Goal: Contribute content: Contribute content

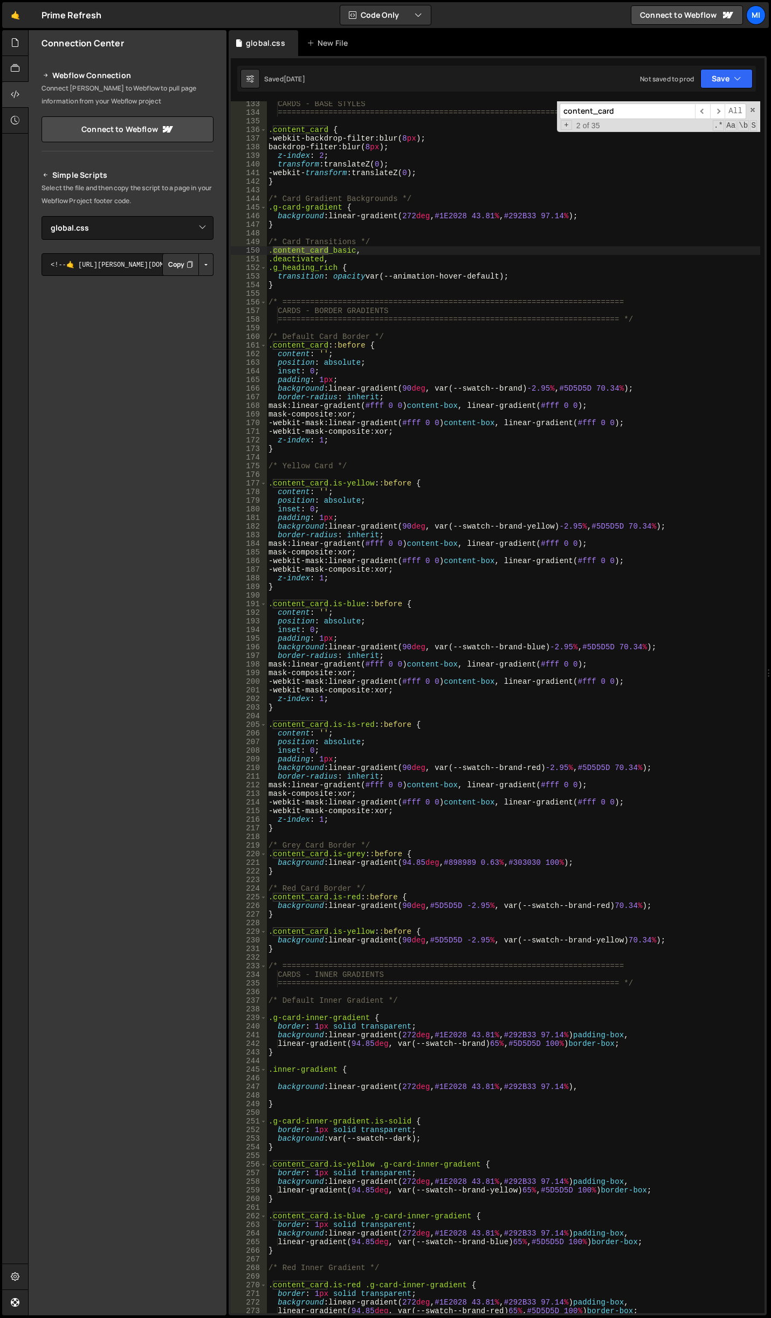
select select "46577"
click at [22, 44] on div at bounding box center [15, 43] width 26 height 26
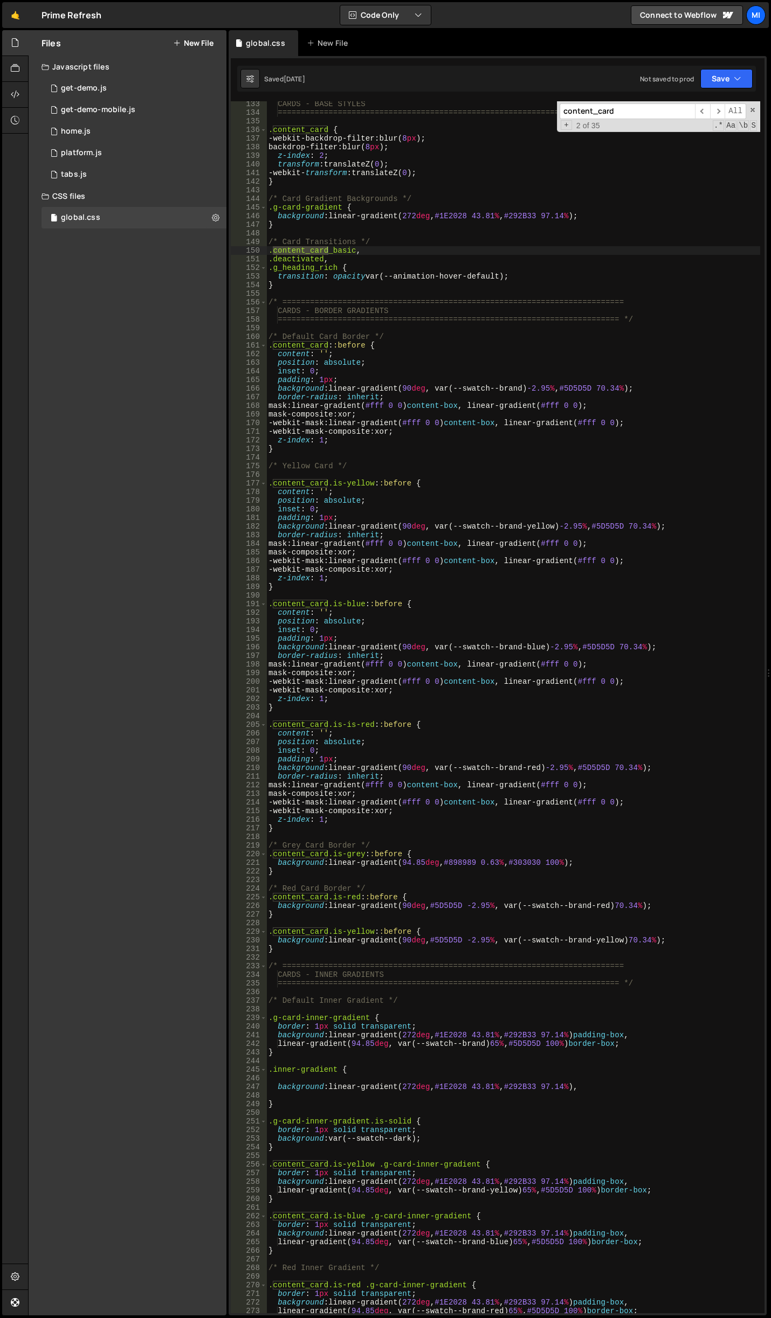
click at [201, 43] on button "New File" at bounding box center [193, 43] width 40 height 9
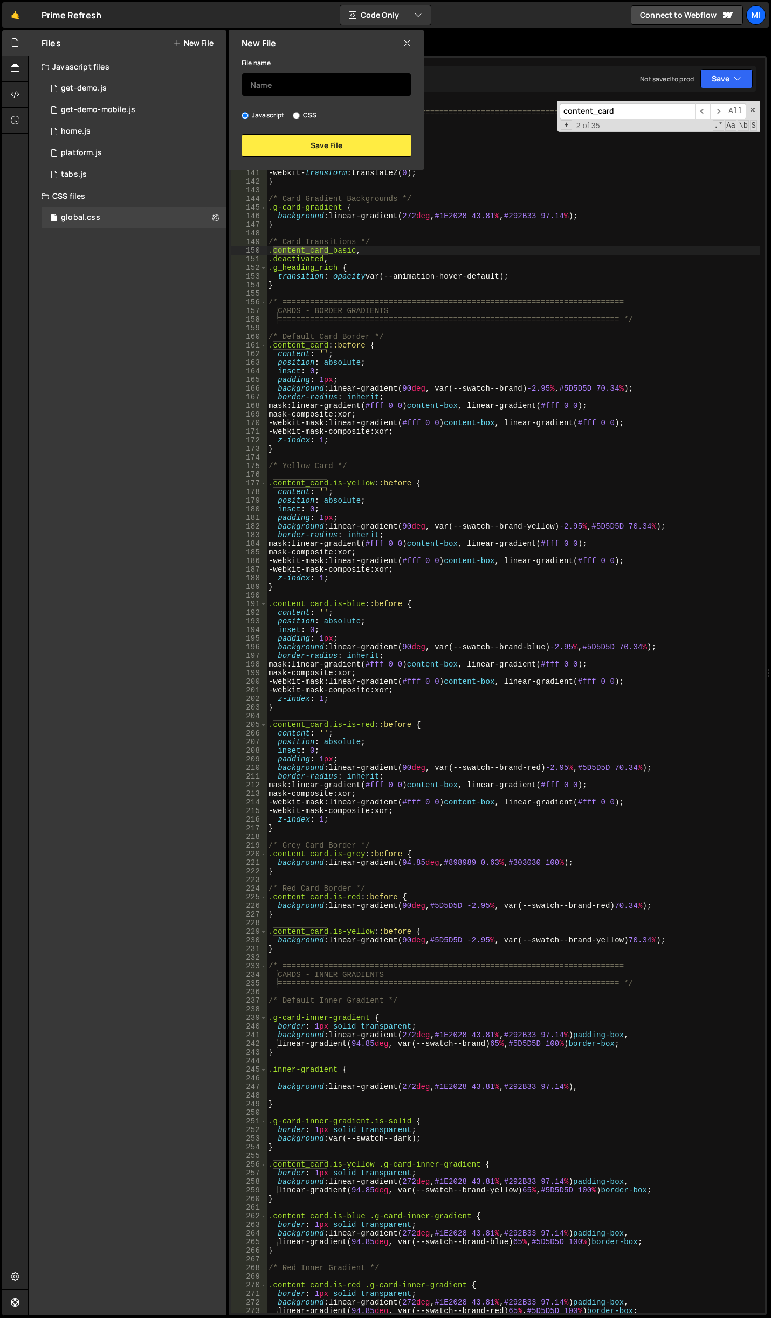
click at [306, 83] on input "text" at bounding box center [326, 85] width 170 height 24
click at [313, 84] on input "text" at bounding box center [326, 85] width 170 height 24
type input "cards-home"
click at [322, 137] on button "Save File" at bounding box center [326, 145] width 170 height 23
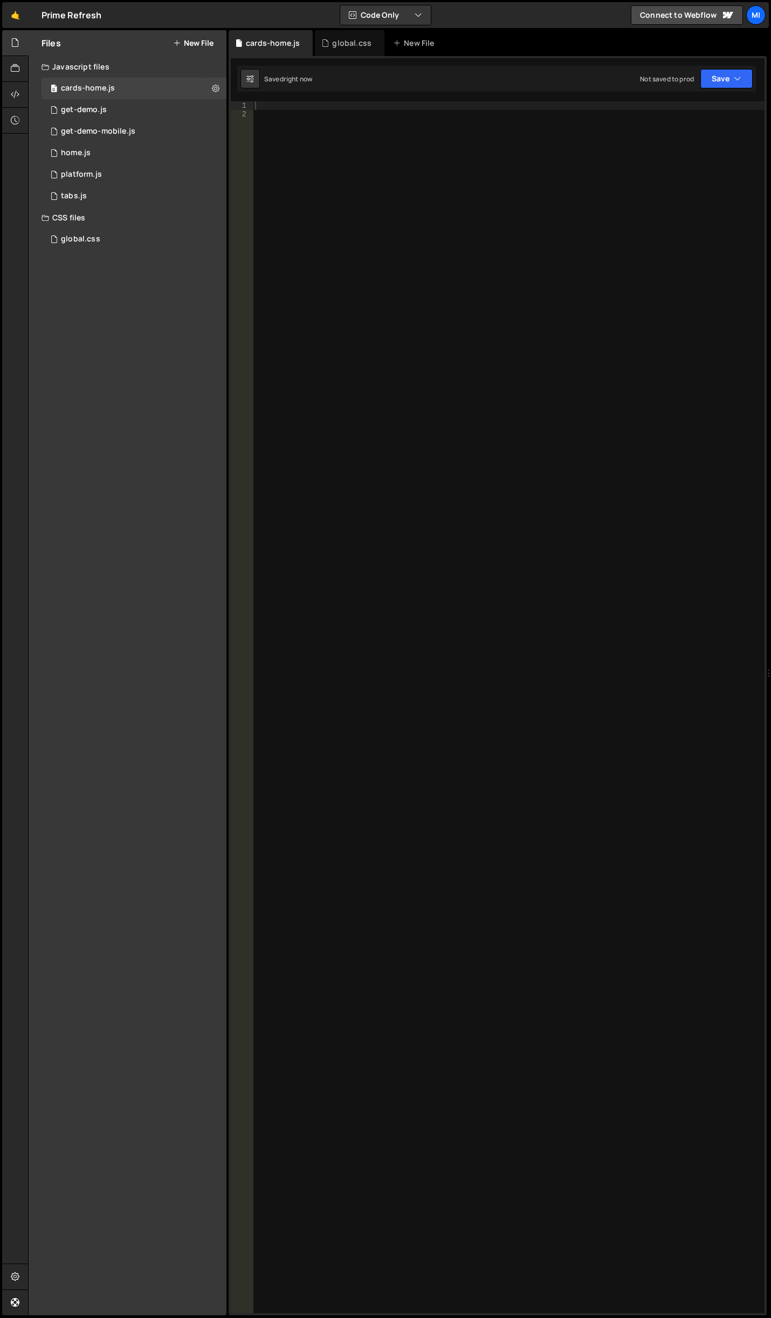
click at [435, 276] on div at bounding box center [508, 715] width 511 height 1229
paste textarea "</script>"
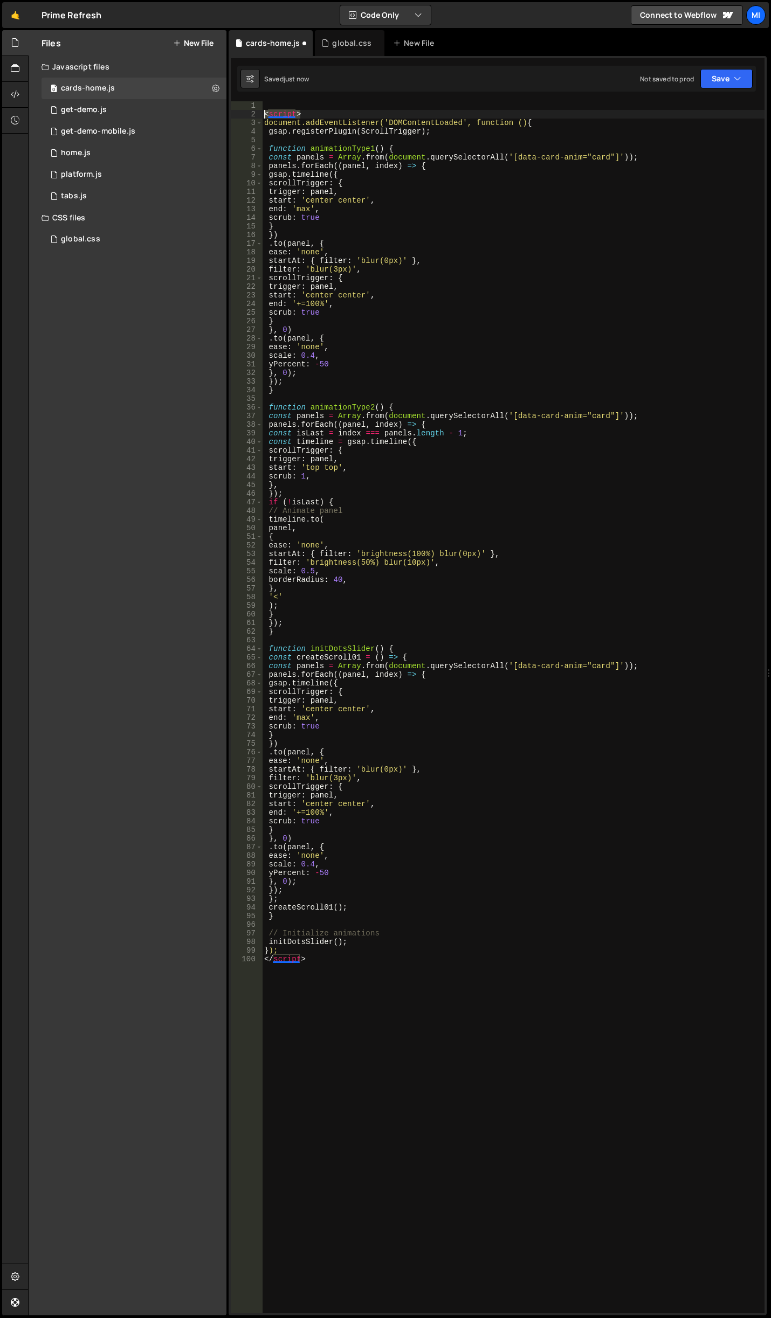
drag, startPoint x: 317, startPoint y: 115, endPoint x: 231, endPoint y: 112, distance: 85.7
click at [231, 112] on div "</script> 1 2 3 4 5 6 7 8 9 10 11 12 13 14 15 16 17 18 19 20 21 22 23 24 25 26 …" at bounding box center [498, 707] width 534 height 1212
type textarea "<script>"
drag, startPoint x: 314, startPoint y: 962, endPoint x: 216, endPoint y: 967, distance: 97.7
click at [216, 967] on div "Files New File Javascript files 0 cards-home.js 0 0 get-demo.js 0 0 get-demo-mo…" at bounding box center [399, 673] width 743 height 1286
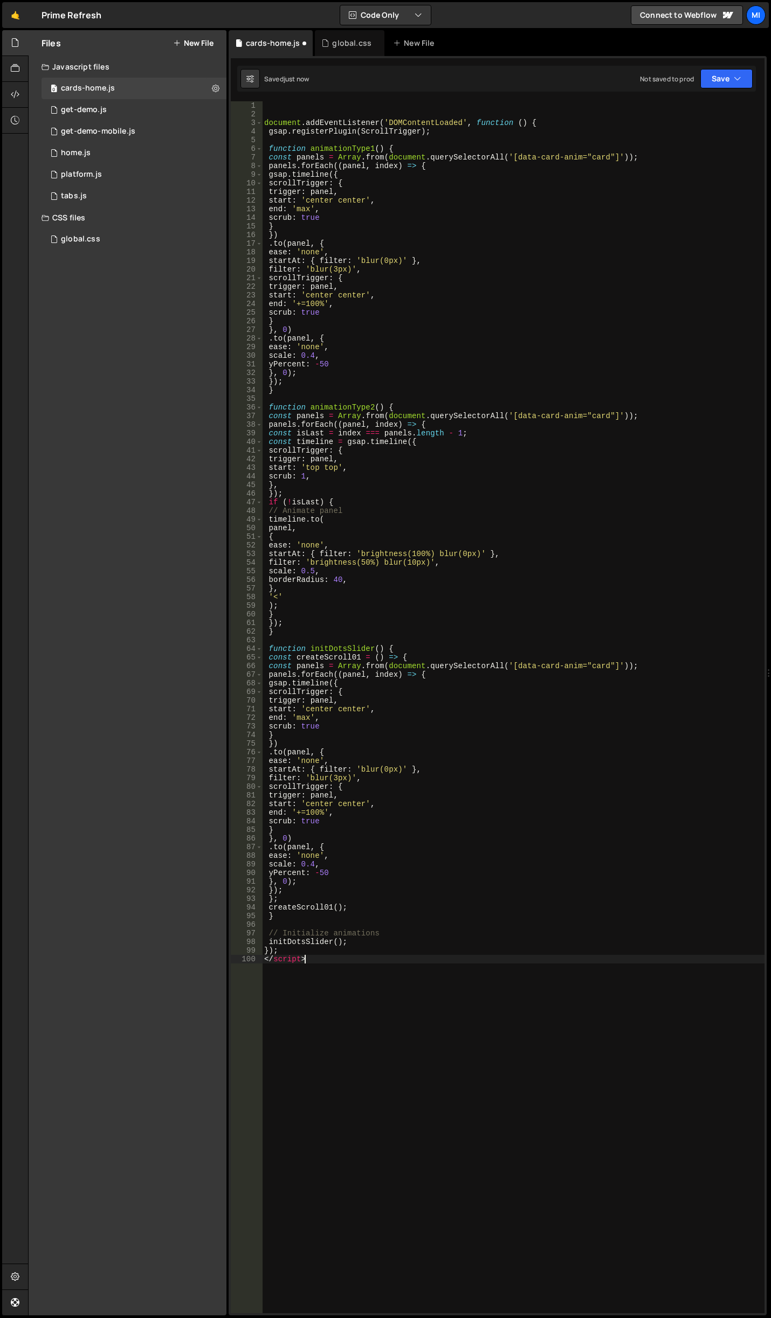
type textarea "</script>"
click at [357, 970] on div "document . addEventListener ( 'DOMContentLoaded' , function ( ) { gsap . regist…" at bounding box center [513, 715] width 502 height 1229
drag, startPoint x: 344, startPoint y: 961, endPoint x: 217, endPoint y: 961, distance: 127.2
click at [217, 961] on div "Files New File Javascript files 0 cards-home.js 0 0 get-demo.js 0 0 get-demo-mo…" at bounding box center [399, 673] width 743 height 1286
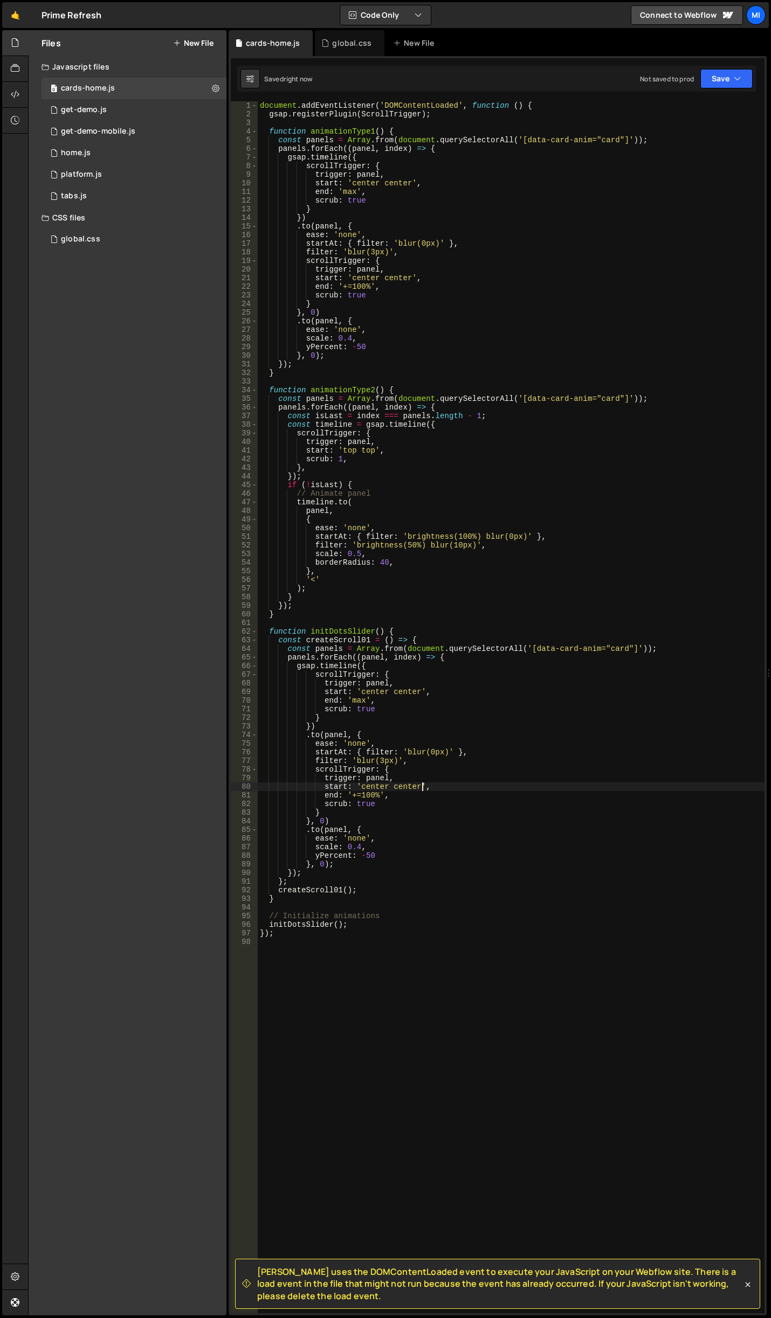
click at [423, 786] on div "document . addEventListener ( 'DOMContentLoaded' , function ( ) { gsap . regist…" at bounding box center [511, 715] width 507 height 1229
click at [421, 630] on div "document . addEventListener ( 'DOMContentLoaded' , function ( ) { gsap . regist…" at bounding box center [511, 715] width 507 height 1229
click at [436, 655] on div "document . addEventListener ( 'DOMContentLoaded' , function ( ) { gsap . regist…" at bounding box center [511, 715] width 507 height 1229
click at [452, 473] on div "document . addEventListener ( 'DOMContentLoaded' , function ( ) { gsap . regist…" at bounding box center [511, 715] width 507 height 1229
type textarea "});"
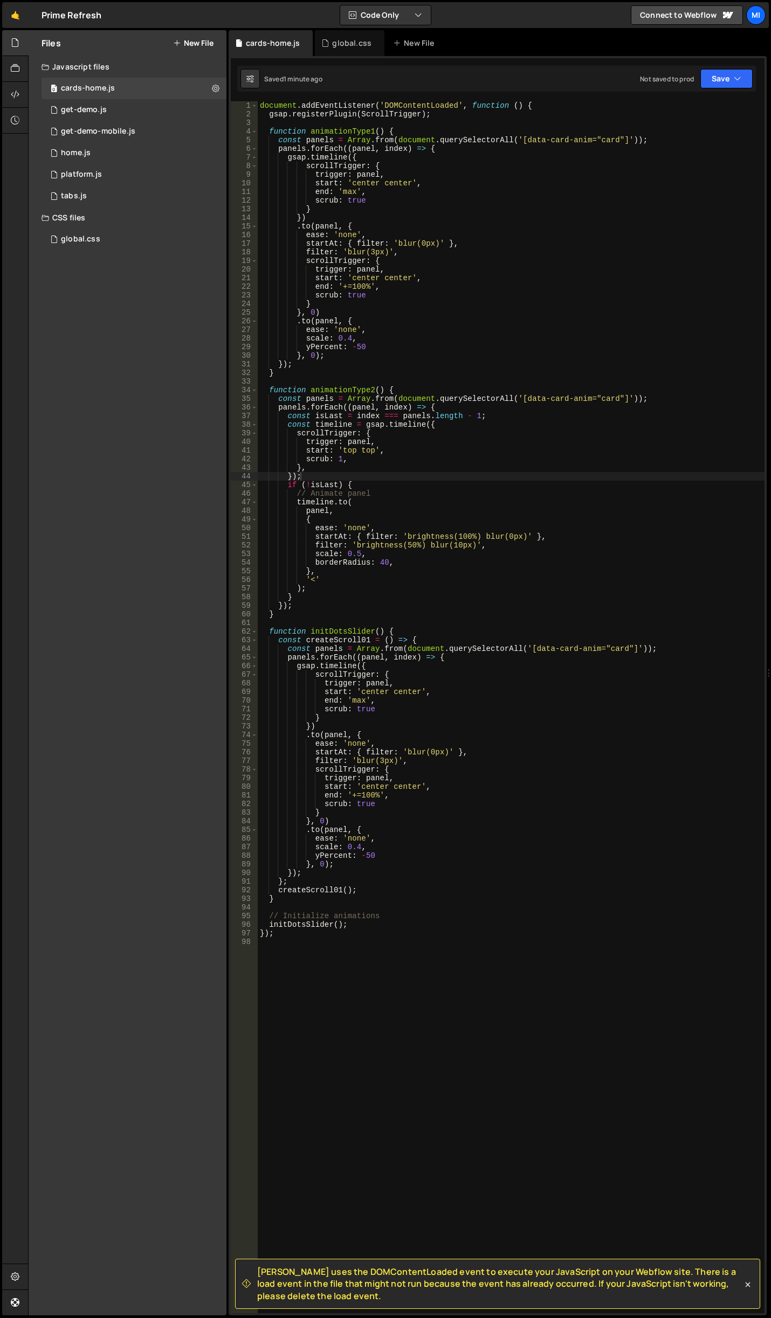
click at [311, 950] on div "document . addEventListener ( 'DOMContentLoaded' , function ( ) { gsap . regist…" at bounding box center [511, 715] width 507 height 1229
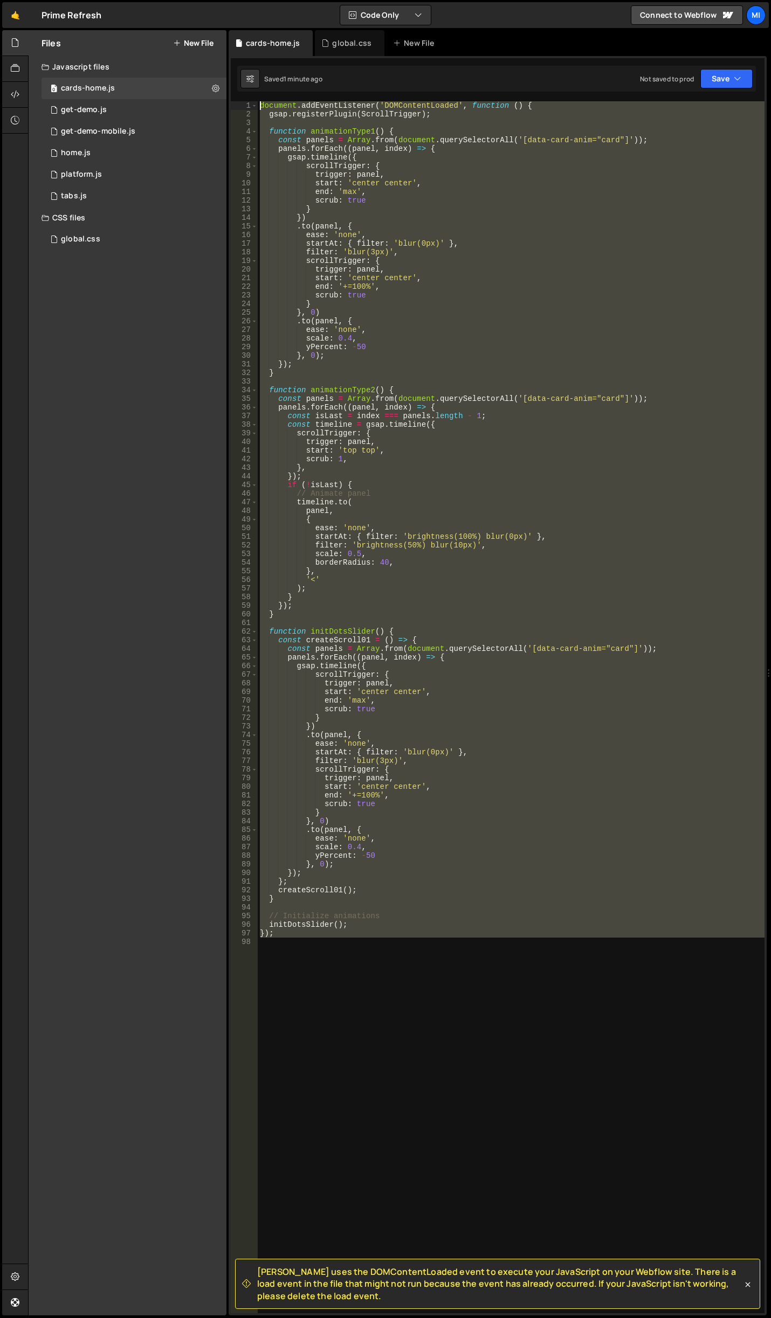
drag, startPoint x: 311, startPoint y: 950, endPoint x: 106, endPoint y: 38, distance: 934.5
click at [106, 38] on div "Files New File Javascript files 0 cards-home.js 0 0 get-demo.js 0 0 get-demo-mo…" at bounding box center [399, 673] width 743 height 1286
click at [443, 434] on div "document . addEventListener ( 'DOMContentLoaded' , function ( ) { gsap . regist…" at bounding box center [511, 707] width 507 height 1212
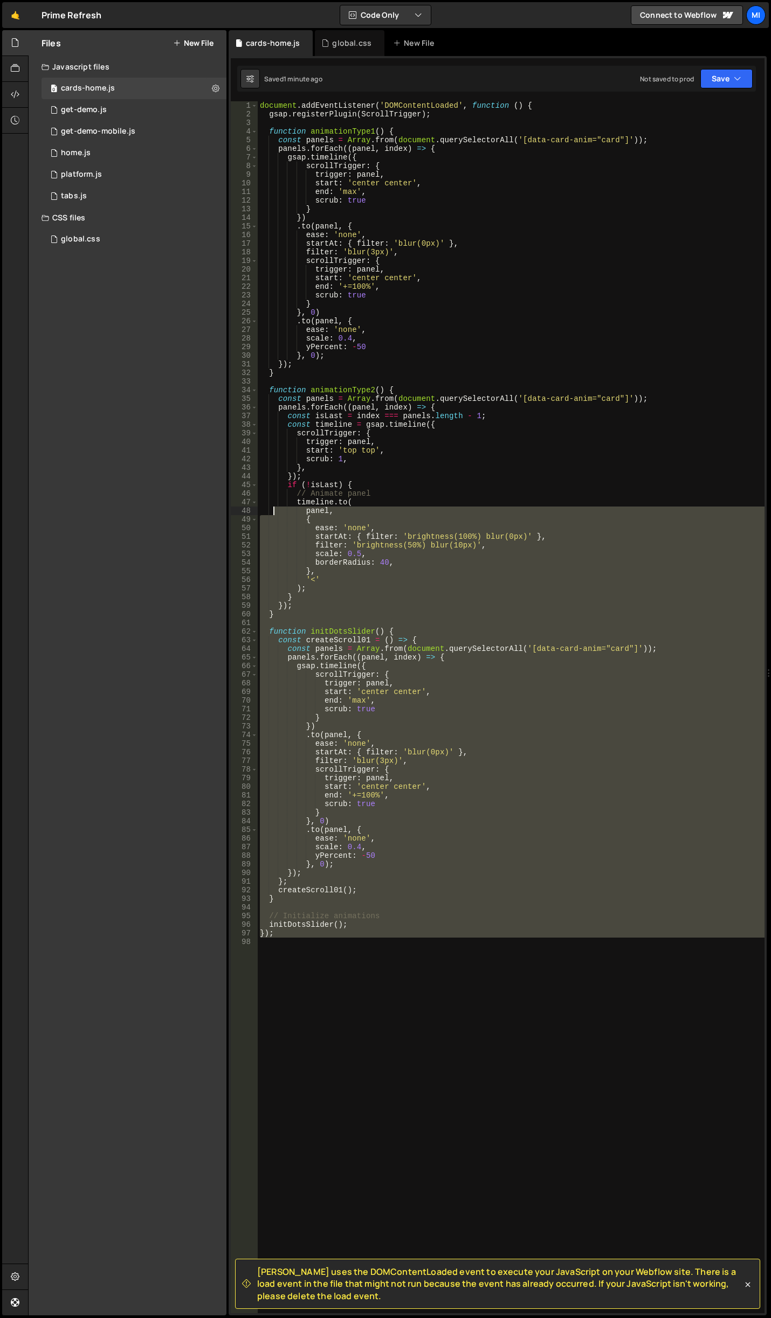
drag, startPoint x: 333, startPoint y: 950, endPoint x: 88, endPoint y: 29, distance: 953.6
click at [47, 0] on div "Hold on a sec... Are you certain you wish to leave this page? Any changes you'v…" at bounding box center [385, 659] width 771 height 1318
type textarea "document.addEventListener('DOMContentLoaded', function () { gsap.registerPlugin…"
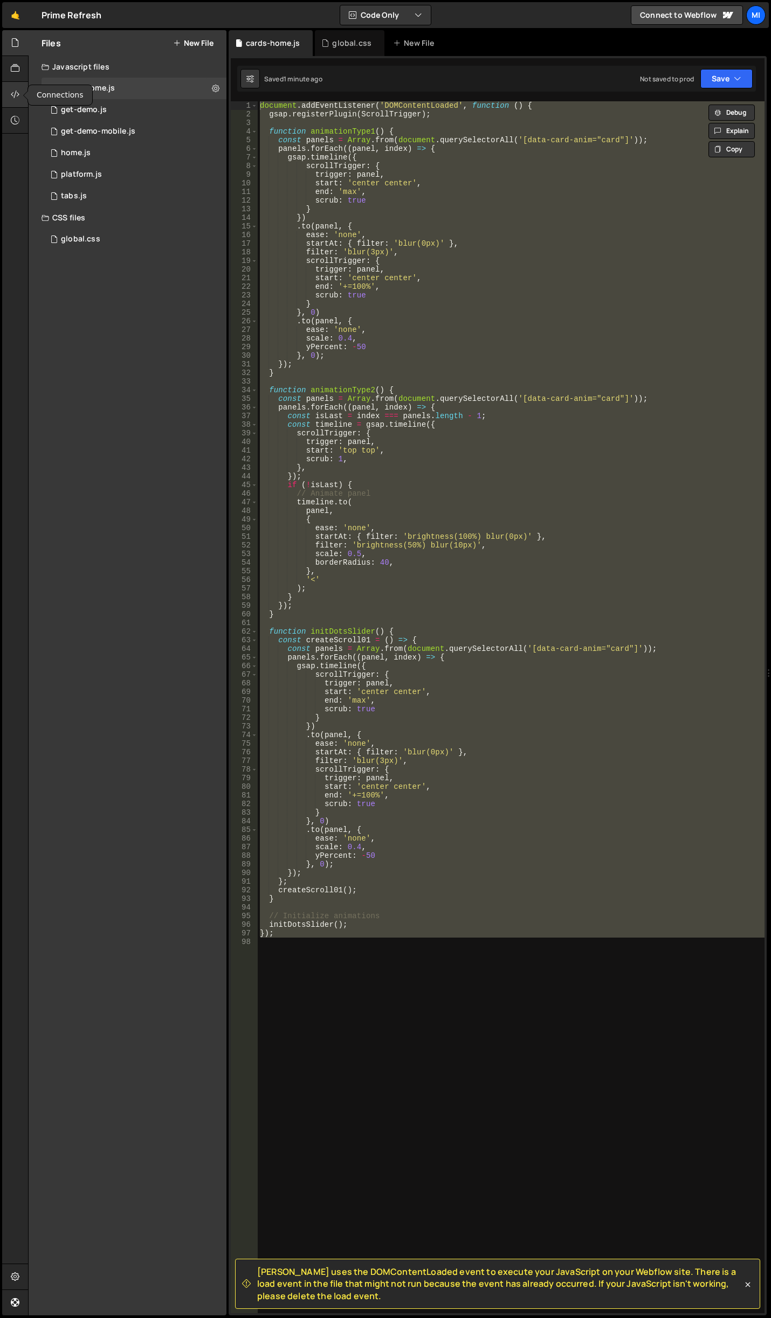
click at [20, 91] on div at bounding box center [15, 95] width 26 height 26
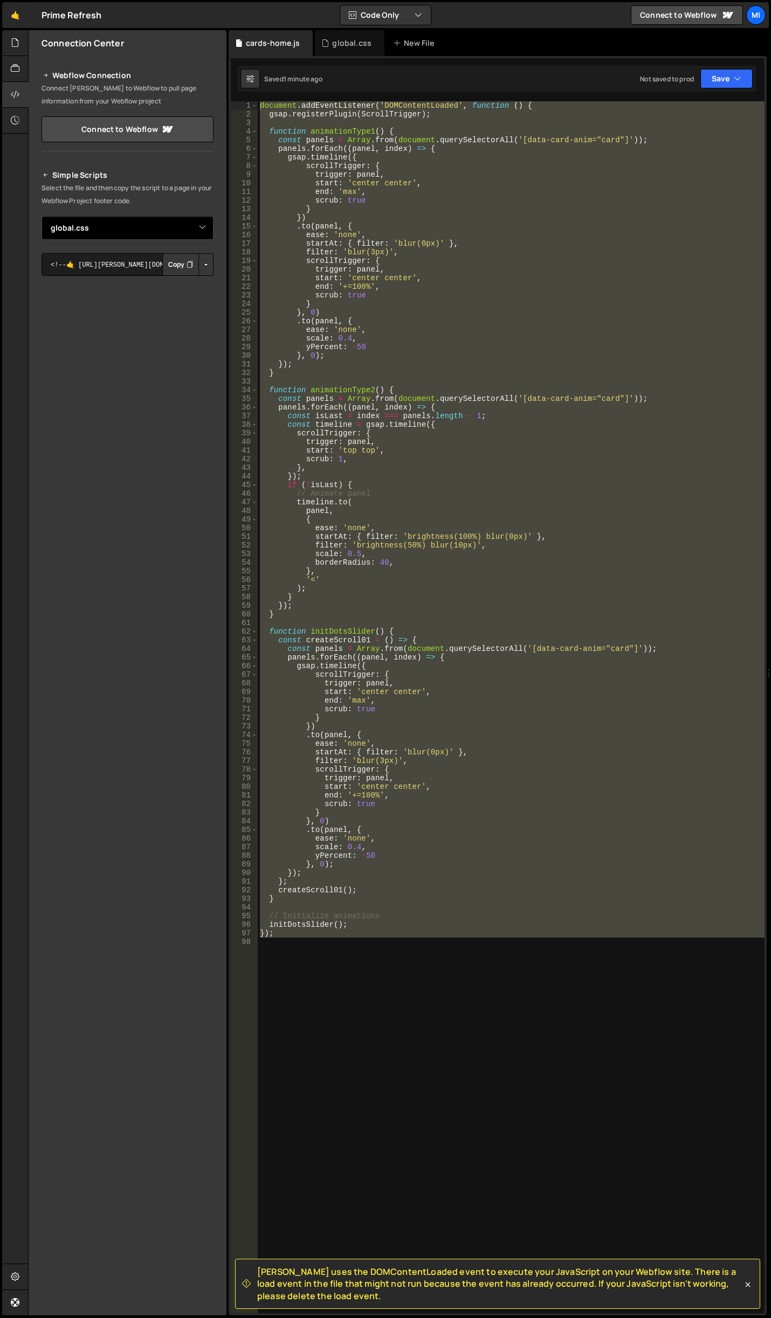
click at [177, 223] on select "Select File get-demo.js get-demo-mobile.js home.js platform.js tabs.js global.c…" at bounding box center [127, 228] width 172 height 24
select select "47432"
click at [41, 216] on select "Select File get-demo.js get-demo-mobile.js home.js platform.js tabs.js global.c…" at bounding box center [127, 228] width 172 height 24
click at [206, 272] on button "Button group with nested dropdown" at bounding box center [205, 264] width 15 height 23
click at [193, 285] on link "Copy Staging js" at bounding box center [167, 285] width 89 height 15
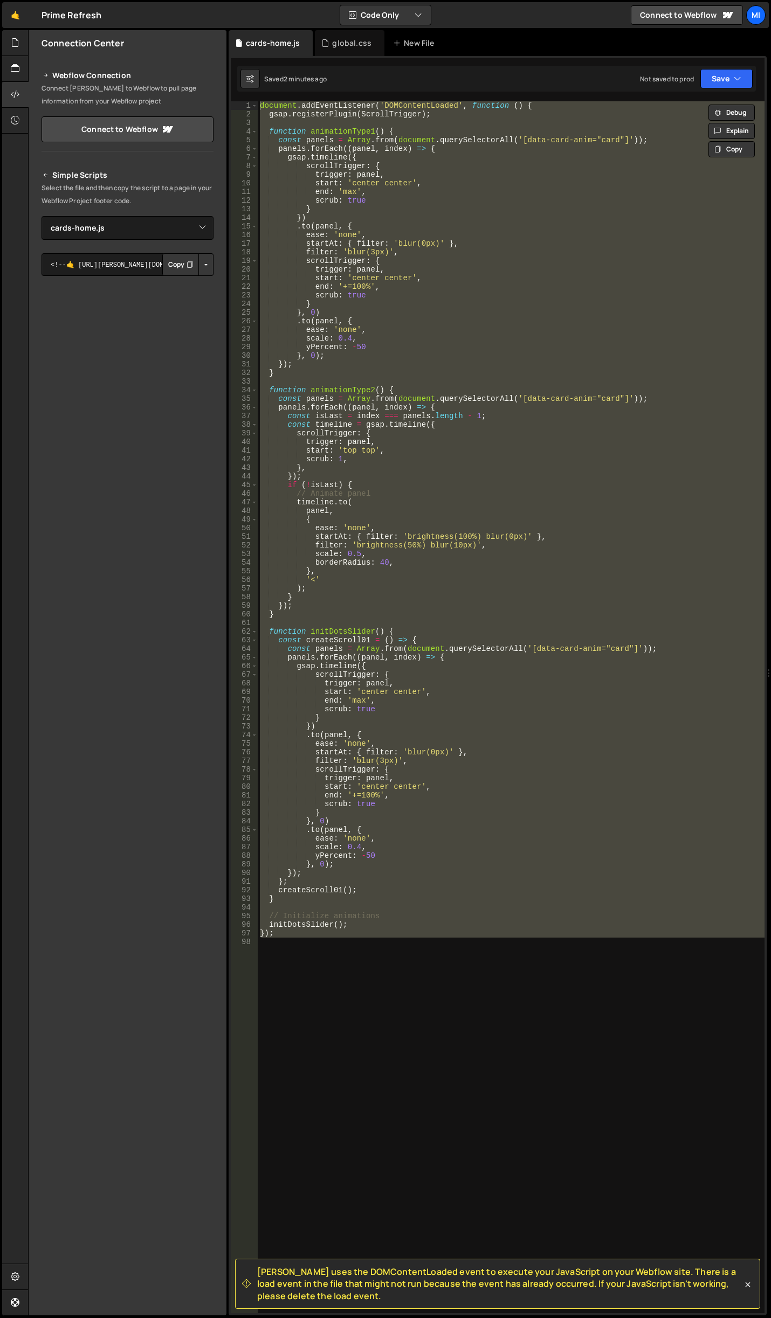
click at [491, 292] on div "document . addEventListener ( 'DOMContentLoaded' , function ( ) { gsap . regist…" at bounding box center [511, 707] width 507 height 1212
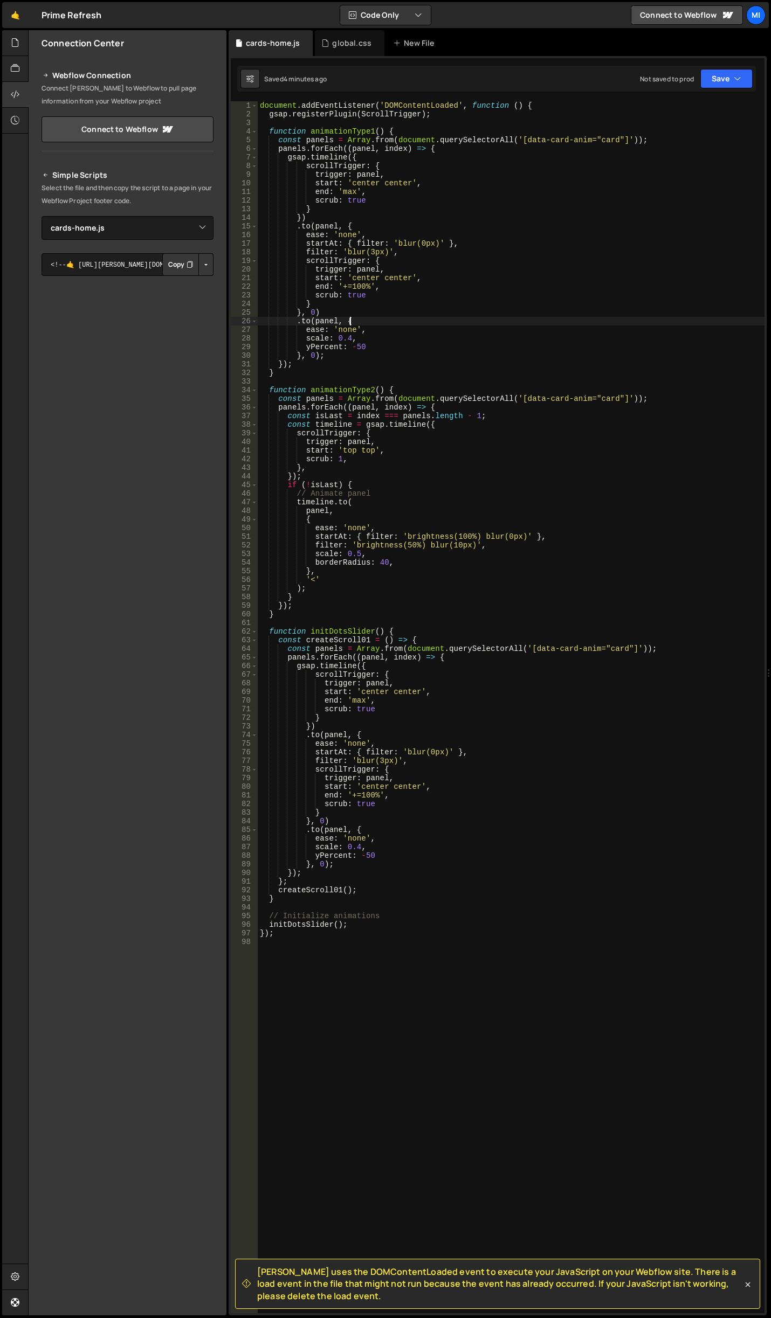
click at [515, 317] on div "document . addEventListener ( 'DOMContentLoaded' , function ( ) { gsap . regist…" at bounding box center [511, 715] width 507 height 1229
click at [548, 587] on div "document . addEventListener ( 'DOMContentLoaded' , function ( ) { gsap . regist…" at bounding box center [511, 715] width 507 height 1229
drag, startPoint x: 396, startPoint y: 562, endPoint x: 315, endPoint y: 565, distance: 81.4
click at [315, 565] on div "document . addEventListener ( 'DOMContentLoaded' , function ( ) { gsap . regist…" at bounding box center [511, 715] width 507 height 1229
type textarea "borderRadius: 40,"
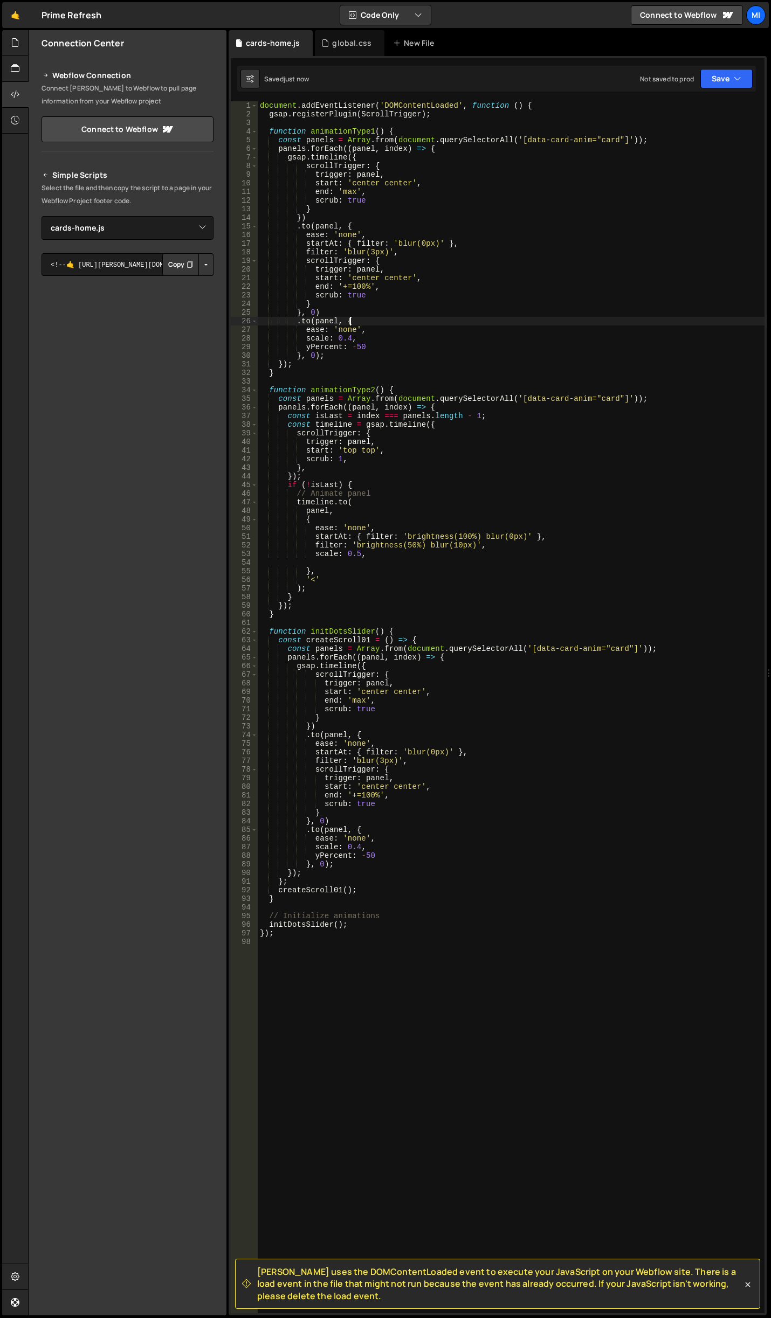
click at [393, 318] on div "document . addEventListener ( 'DOMContentLoaded' , function ( ) { gsap . regist…" at bounding box center [511, 715] width 507 height 1229
type textarea "});"
